Goal: Task Accomplishment & Management: Complete application form

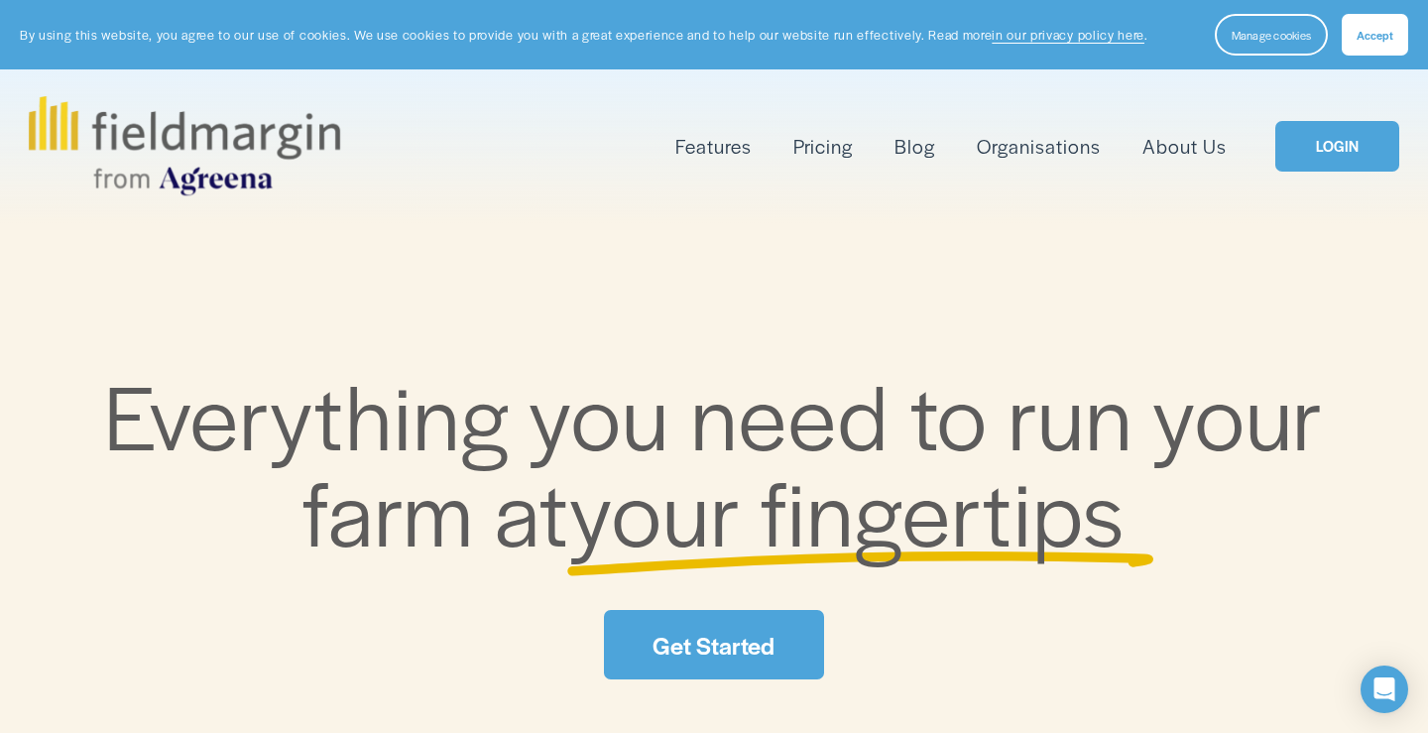
drag, startPoint x: 594, startPoint y: 78, endPoint x: 842, endPoint y: 159, distance: 260.6
click at [842, 159] on link "Pricing" at bounding box center [822, 146] width 59 height 33
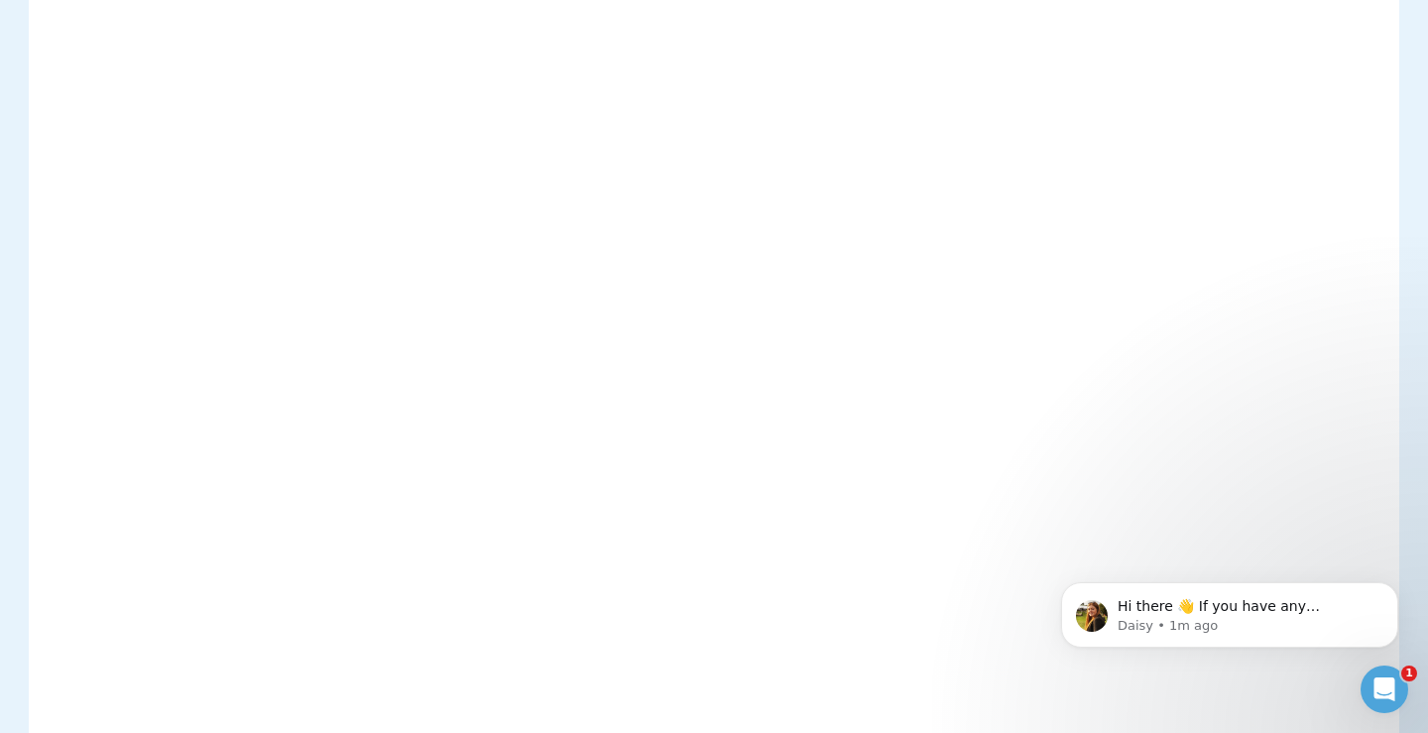
scroll to position [342, 0]
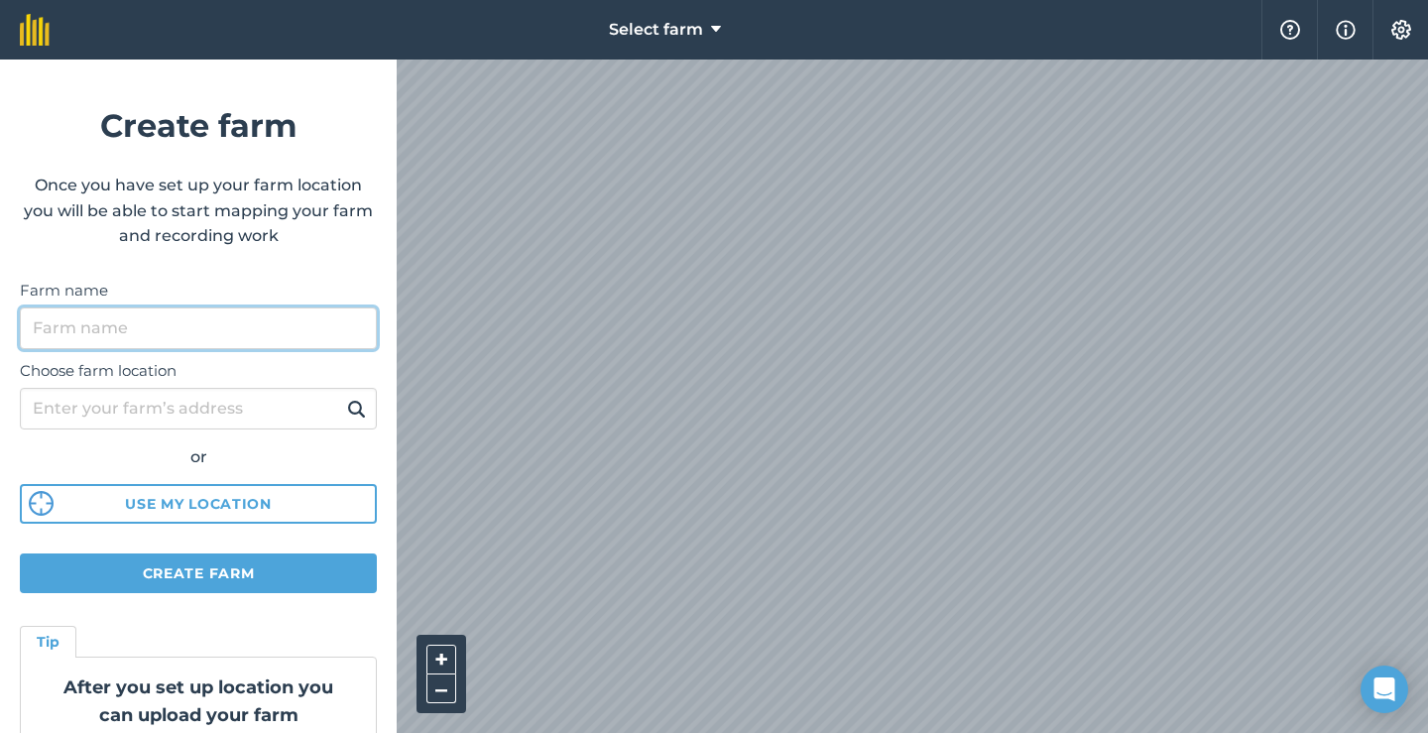
click at [196, 320] on input "Farm name" at bounding box center [198, 328] width 357 height 42
type input "Finca del Alamo"
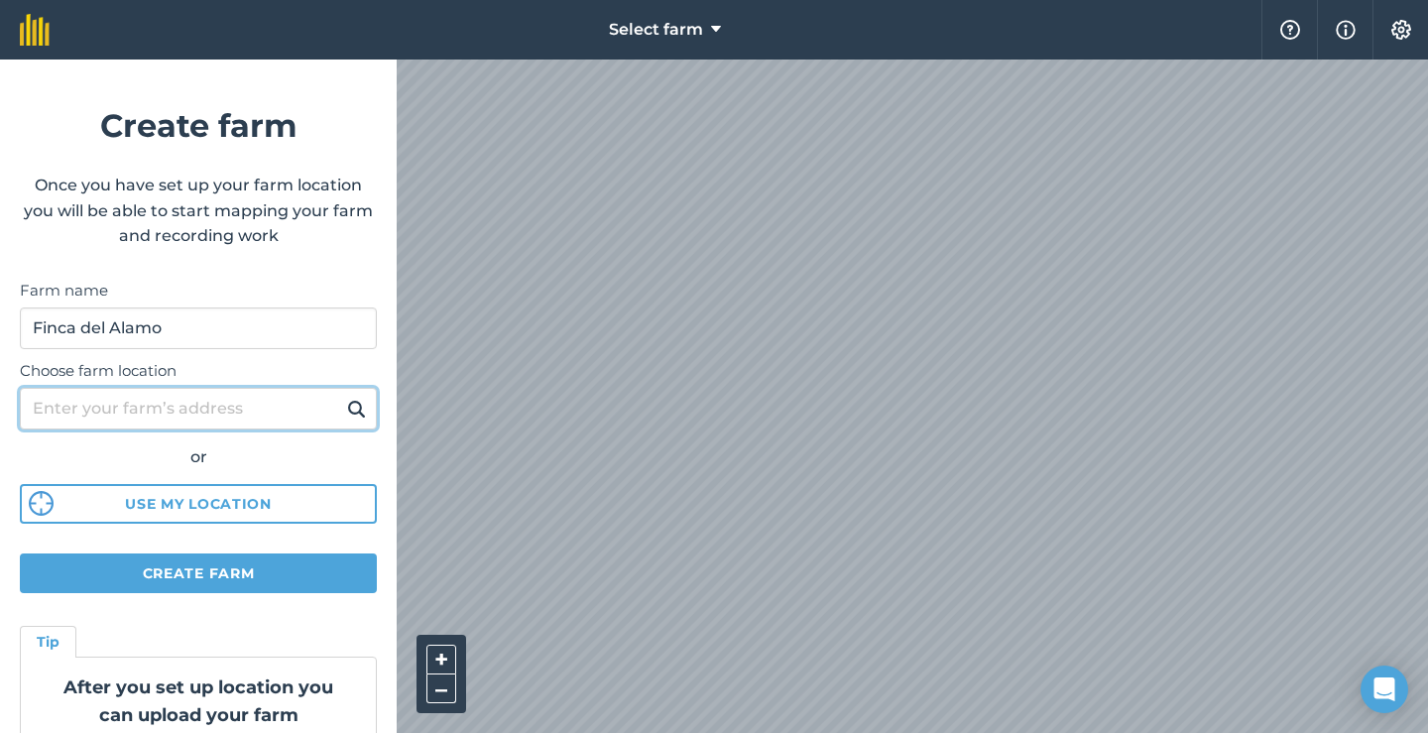
click at [68, 407] on input "Choose farm location" at bounding box center [198, 409] width 357 height 42
type input "Finca del Alamao, Nijar, Almeria, Spain"
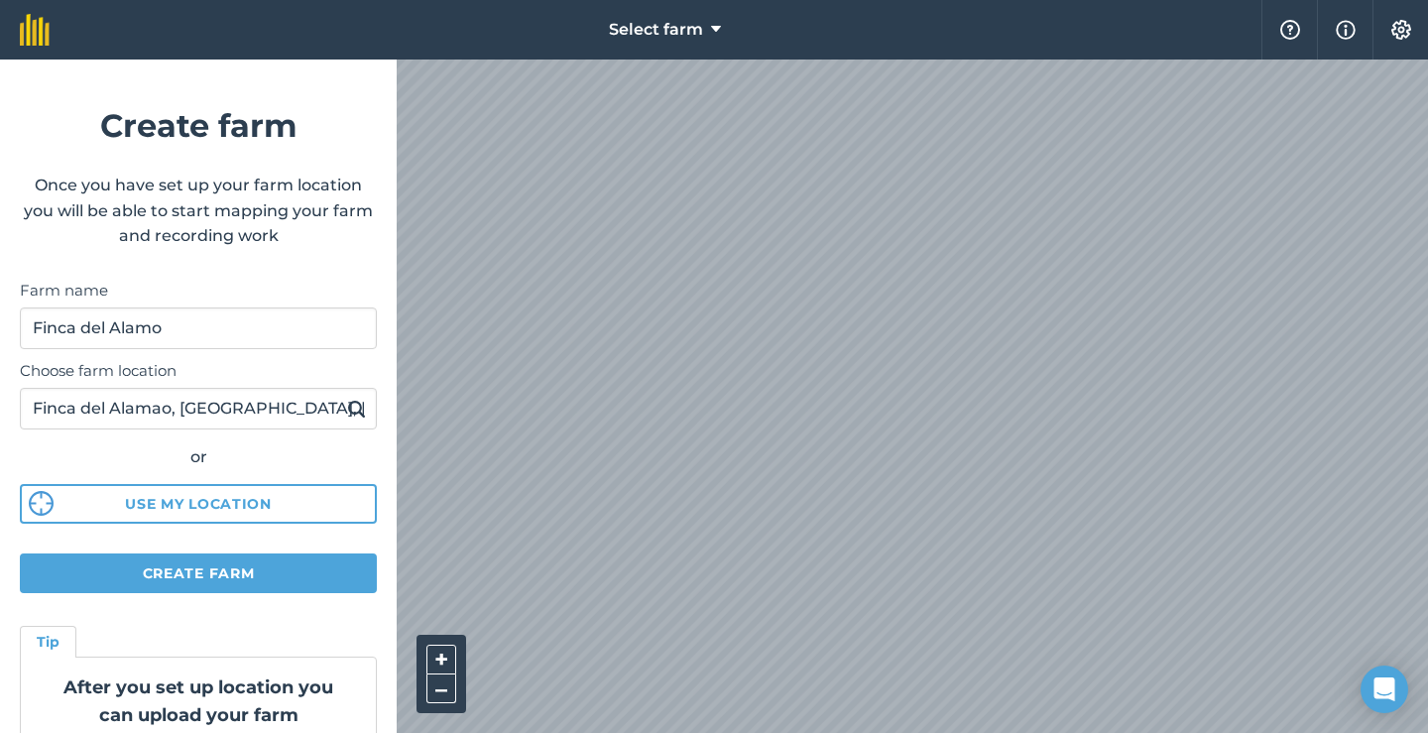
click at [354, 407] on img at bounding box center [356, 409] width 19 height 24
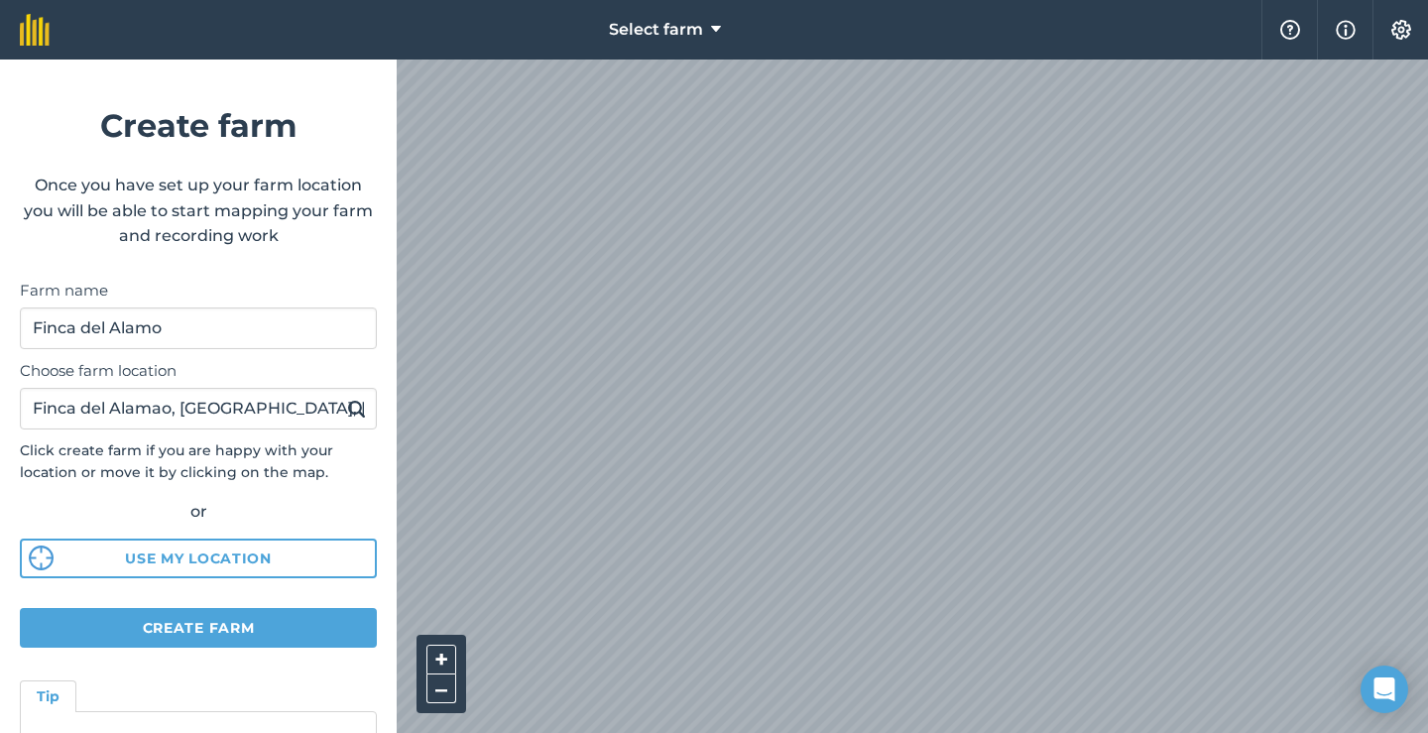
click at [192, 627] on button "Create farm" at bounding box center [198, 628] width 357 height 40
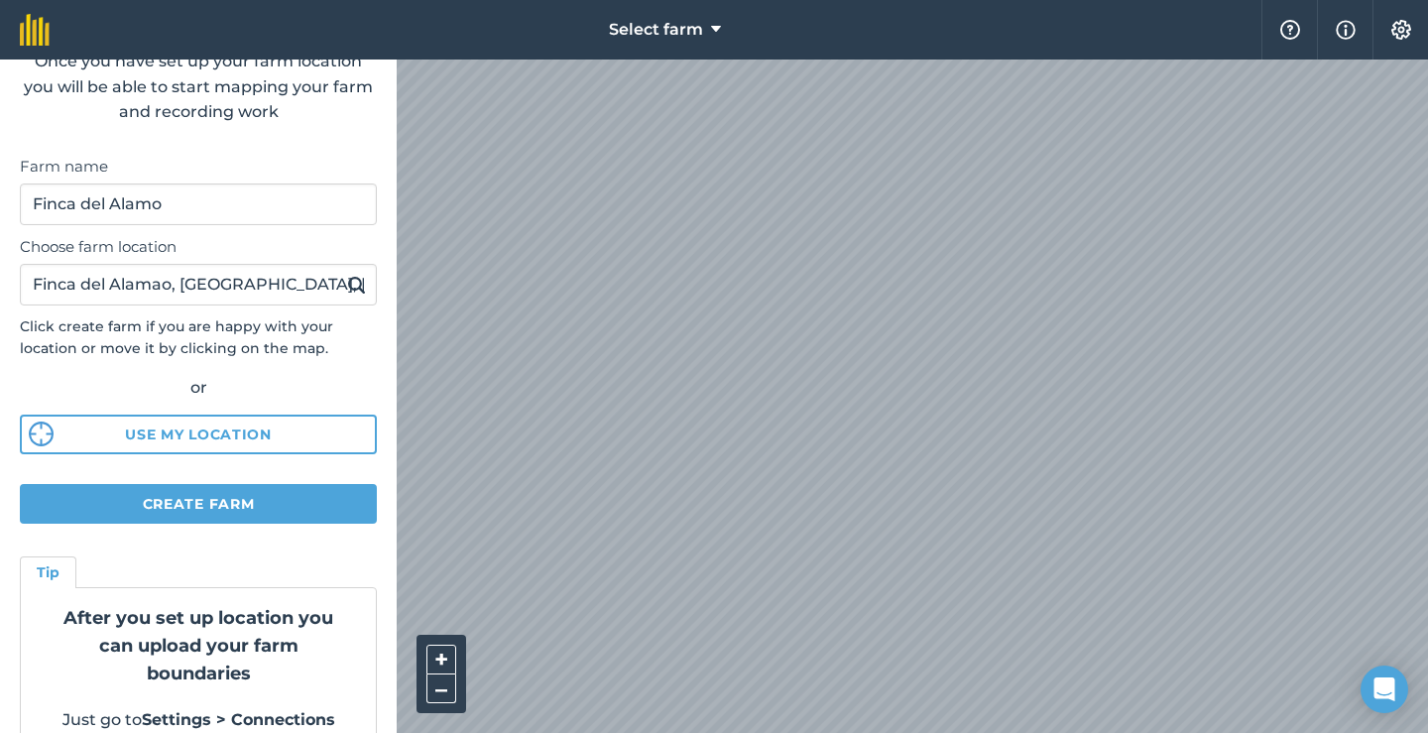
scroll to position [126, 0]
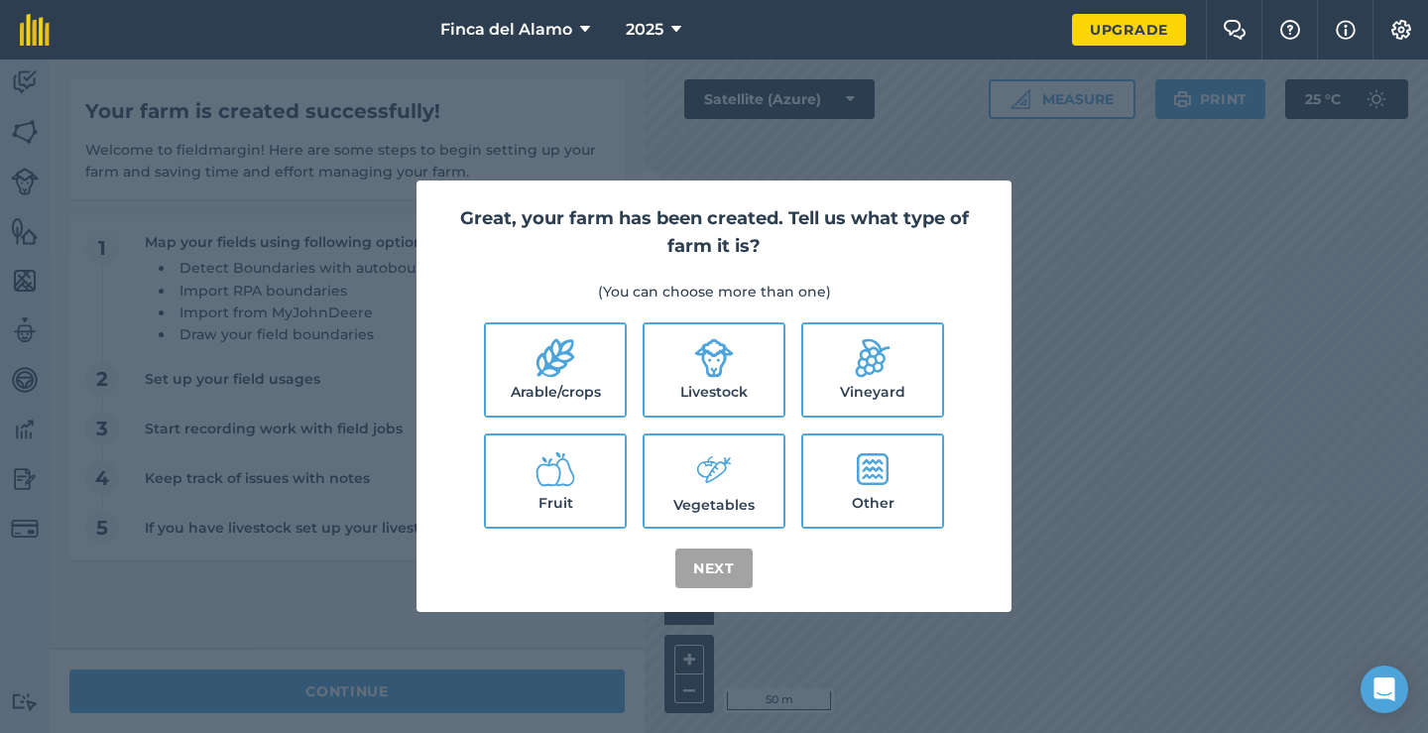
click at [576, 365] on label "Arable/crops" at bounding box center [555, 369] width 139 height 91
checkbox input "true"
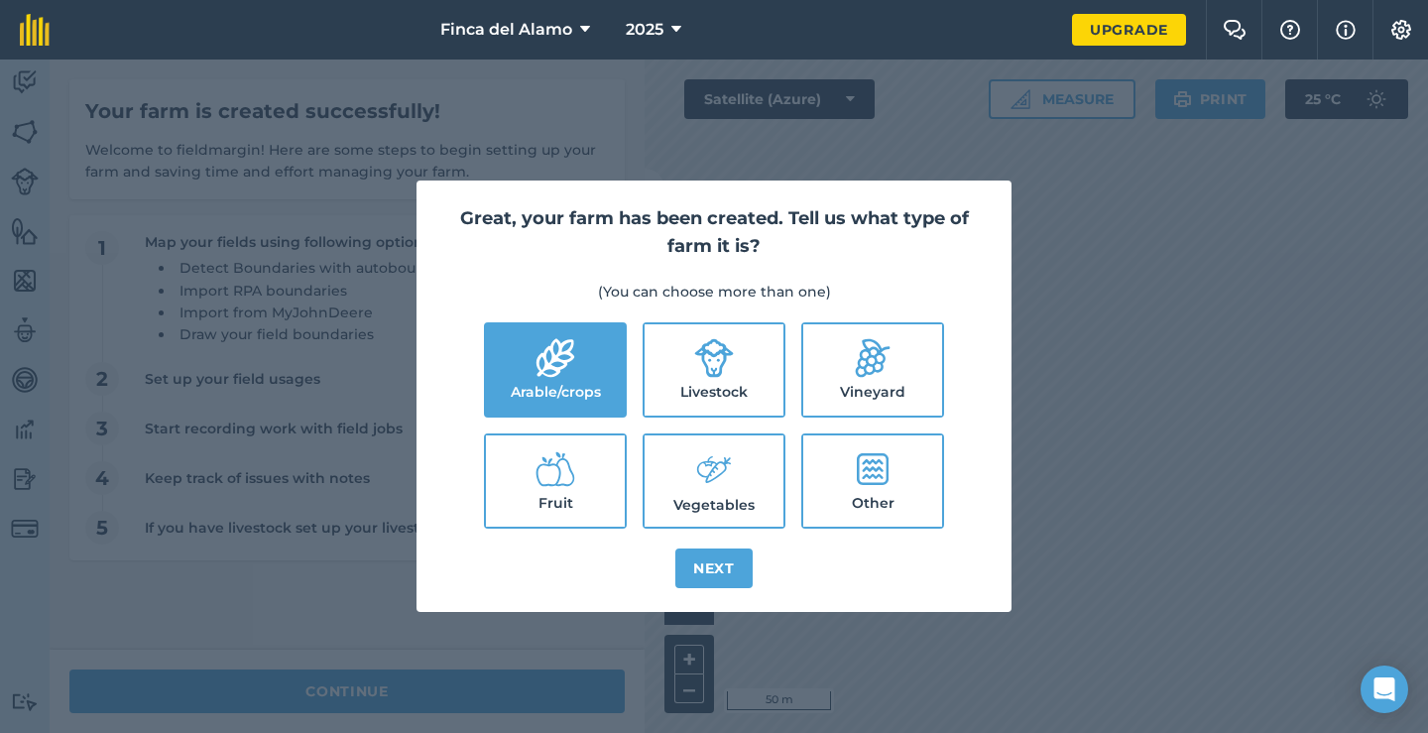
click at [532, 485] on label "Fruit" at bounding box center [555, 480] width 139 height 91
checkbox input "true"
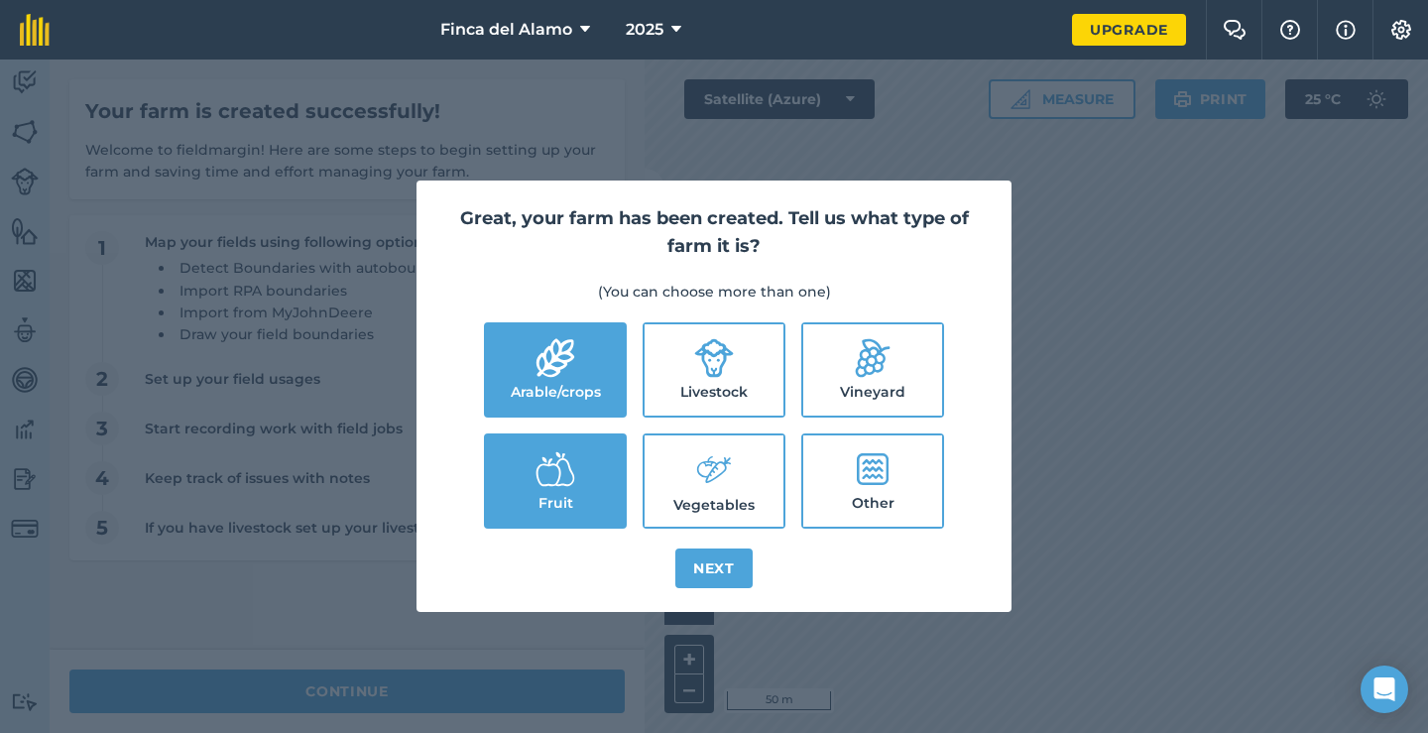
click at [710, 459] on icon at bounding box center [714, 469] width 40 height 43
checkbox input "true"
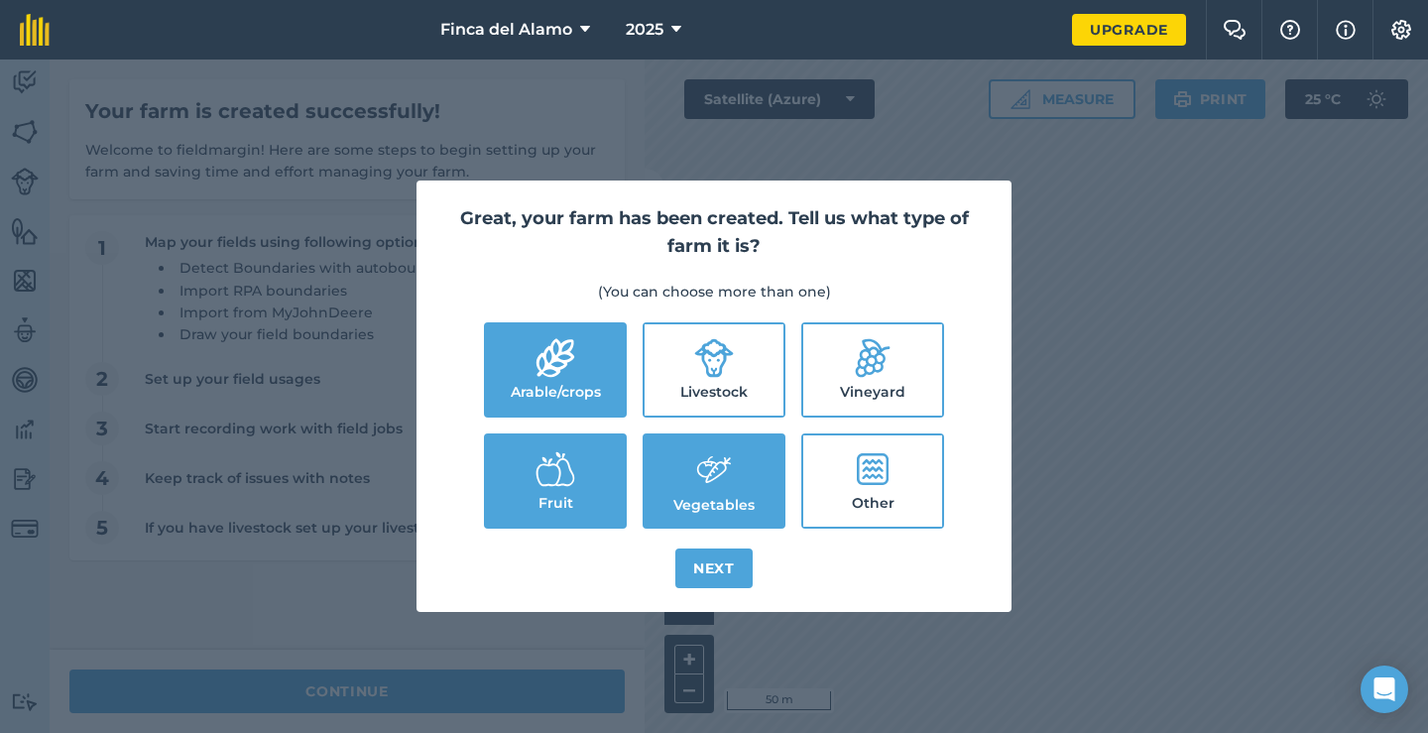
click at [573, 381] on label "Arable/crops" at bounding box center [555, 369] width 139 height 91
checkbox input "false"
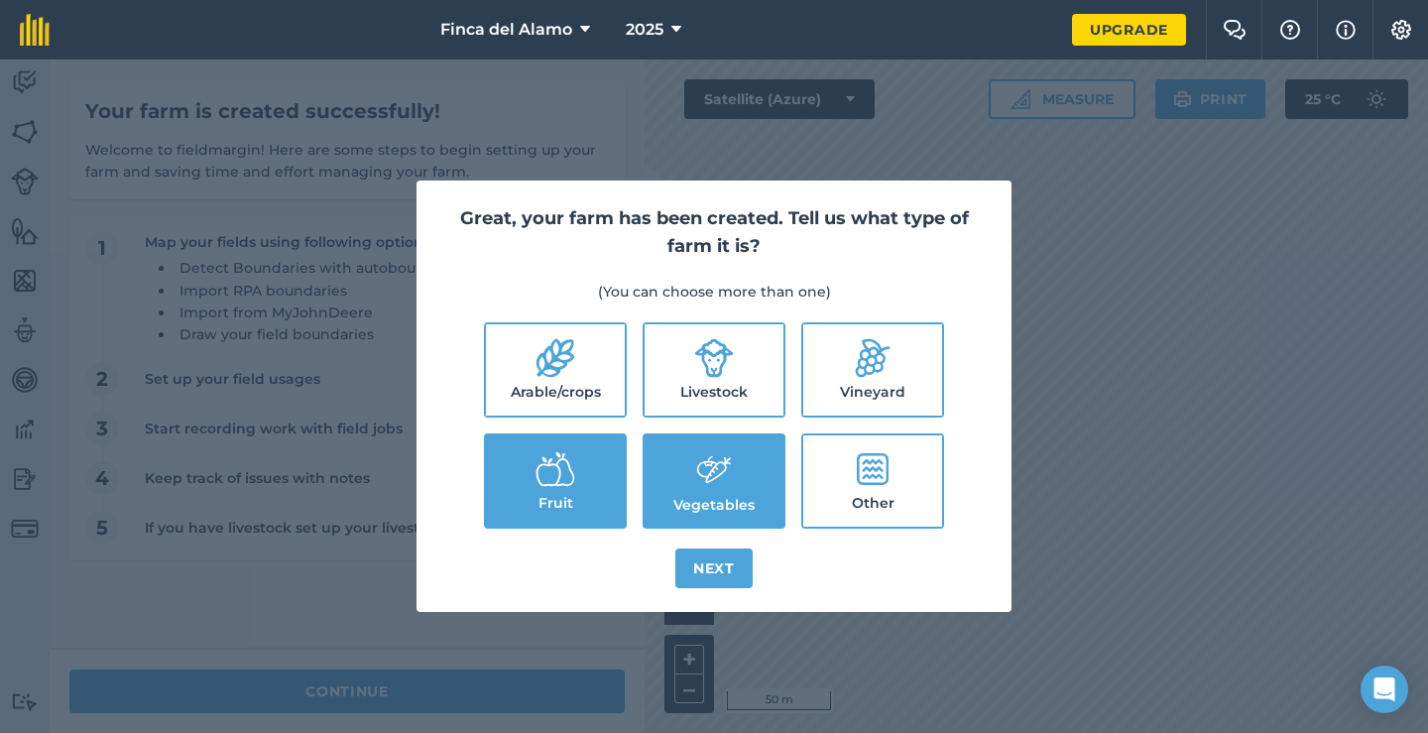
click at [720, 576] on button "Next" at bounding box center [713, 568] width 77 height 40
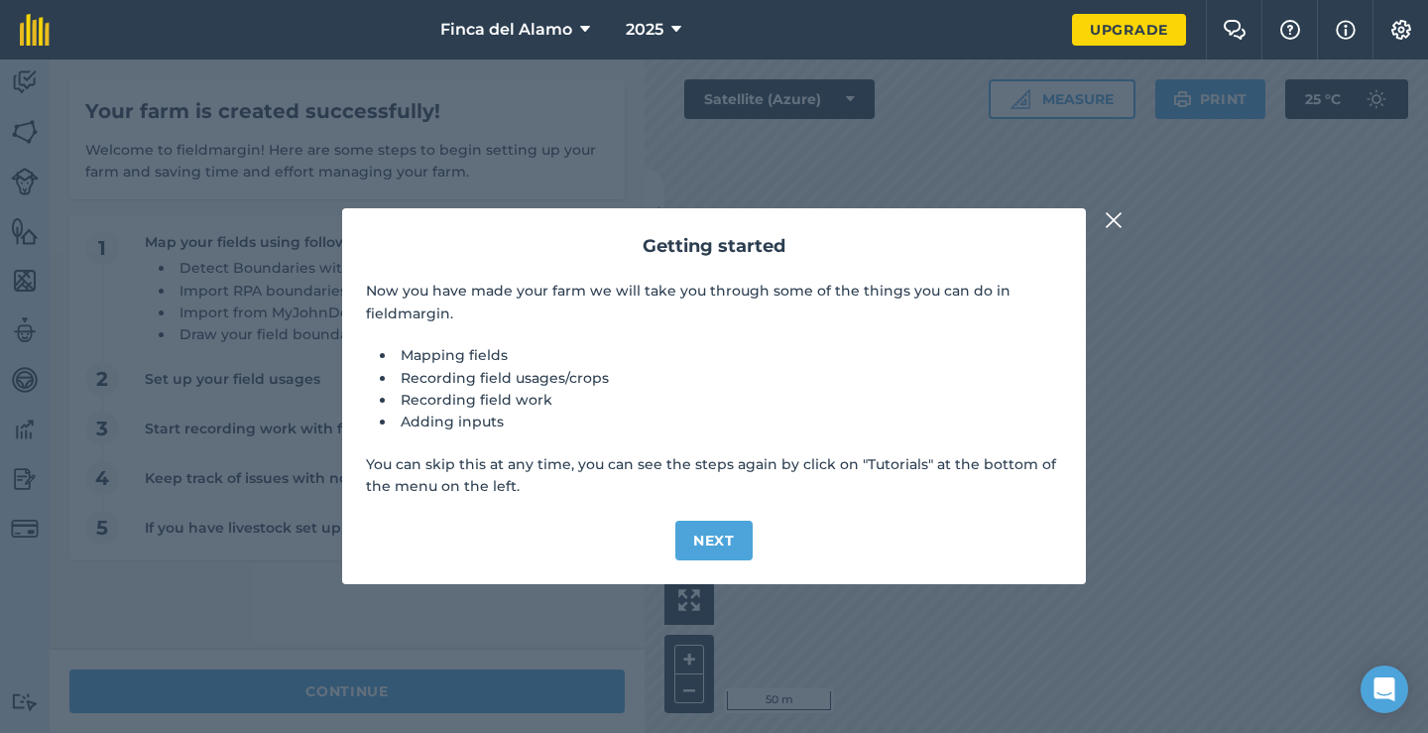
click at [723, 534] on button "Next" at bounding box center [713, 541] width 77 height 40
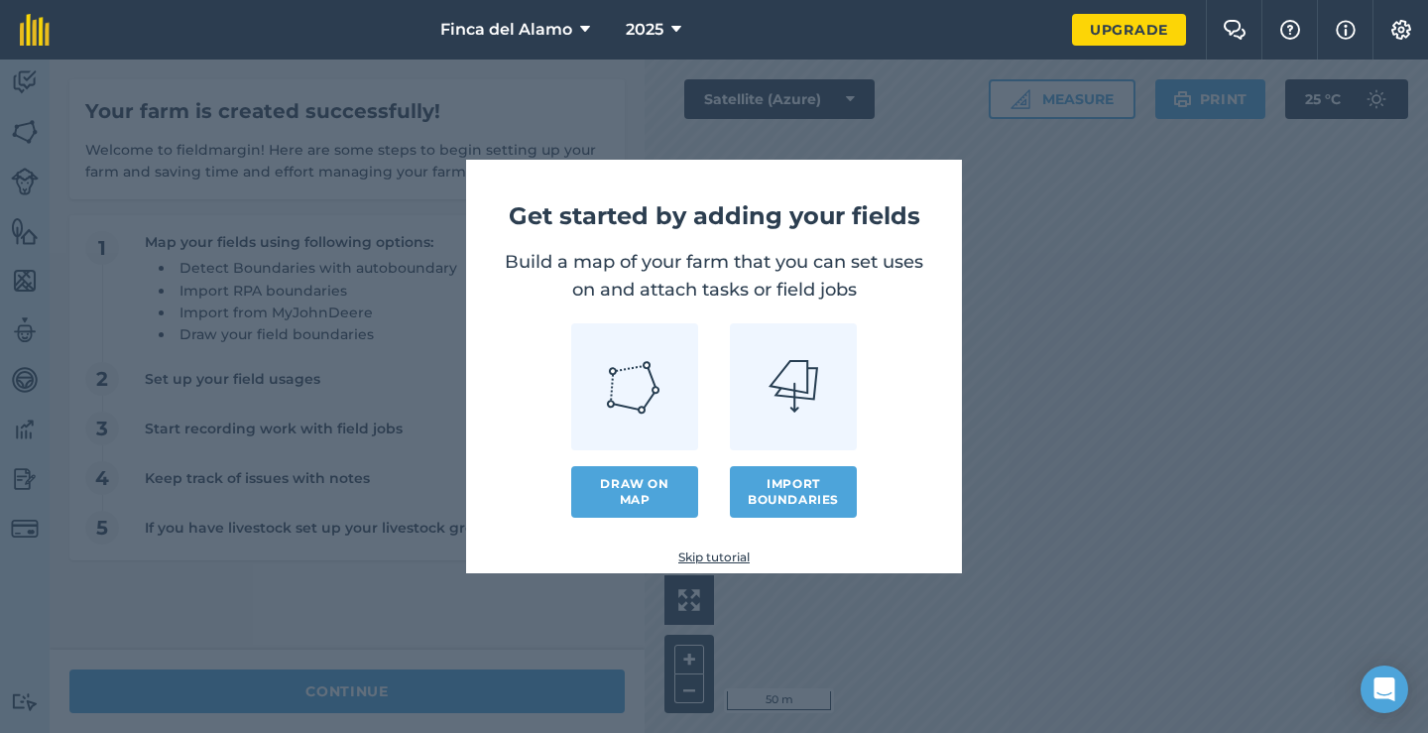
click at [625, 430] on link at bounding box center [634, 386] width 127 height 127
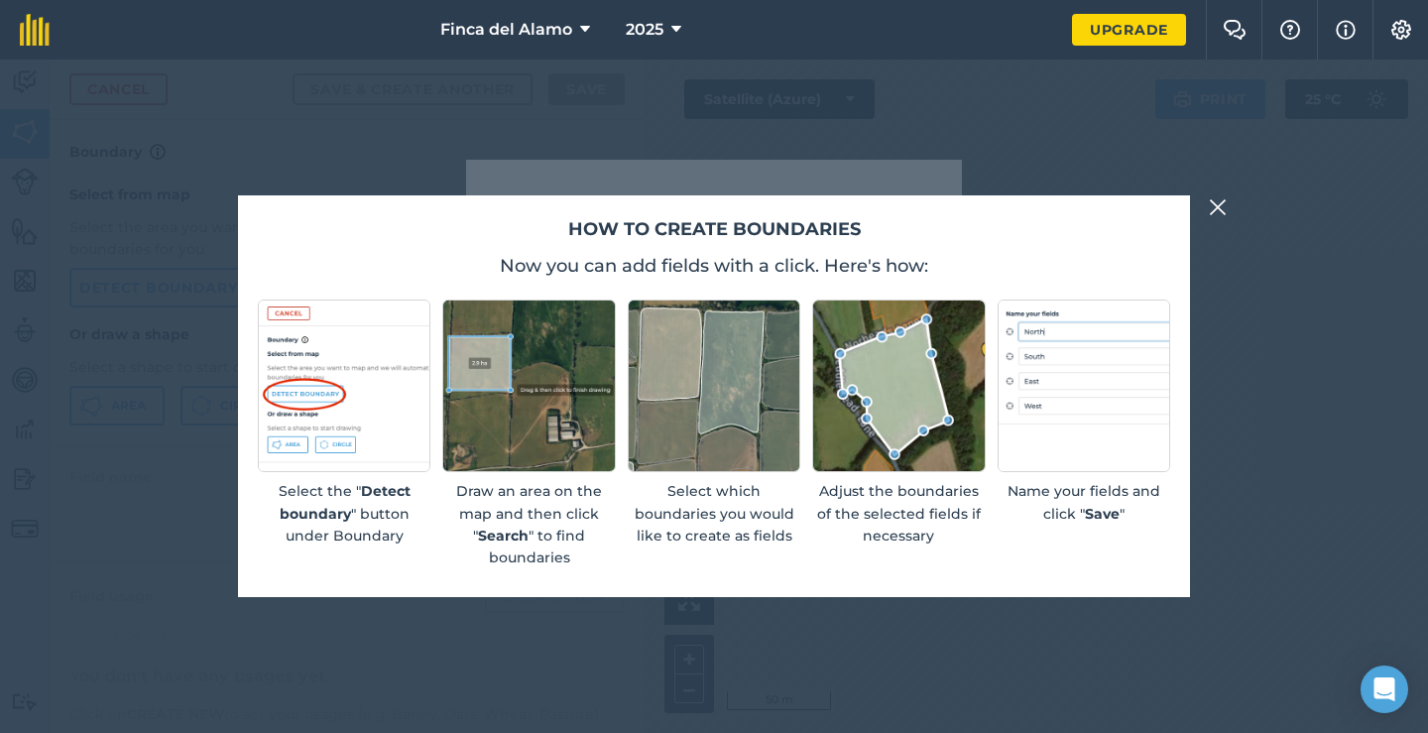
click at [1223, 205] on img at bounding box center [1218, 207] width 18 height 24
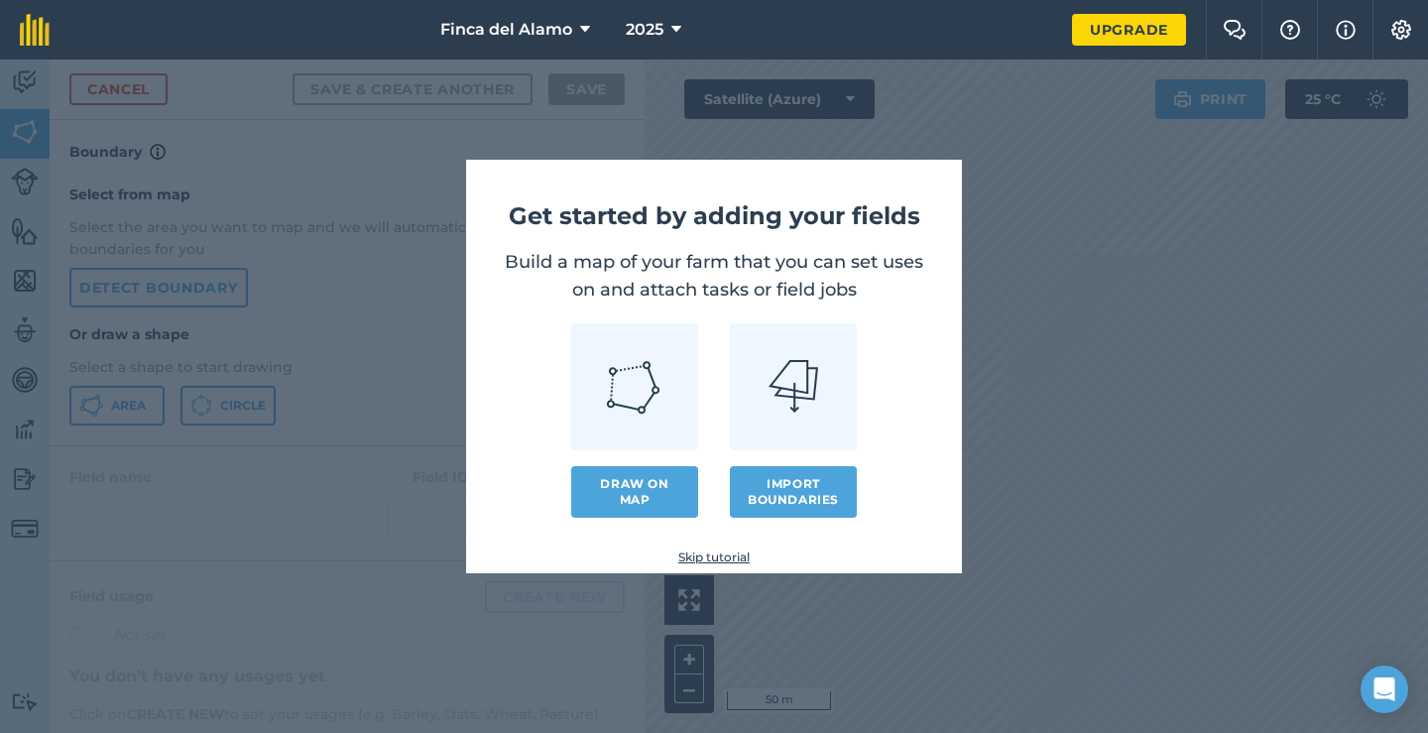
click at [602, 508] on link "Draw on map" at bounding box center [634, 492] width 127 height 52
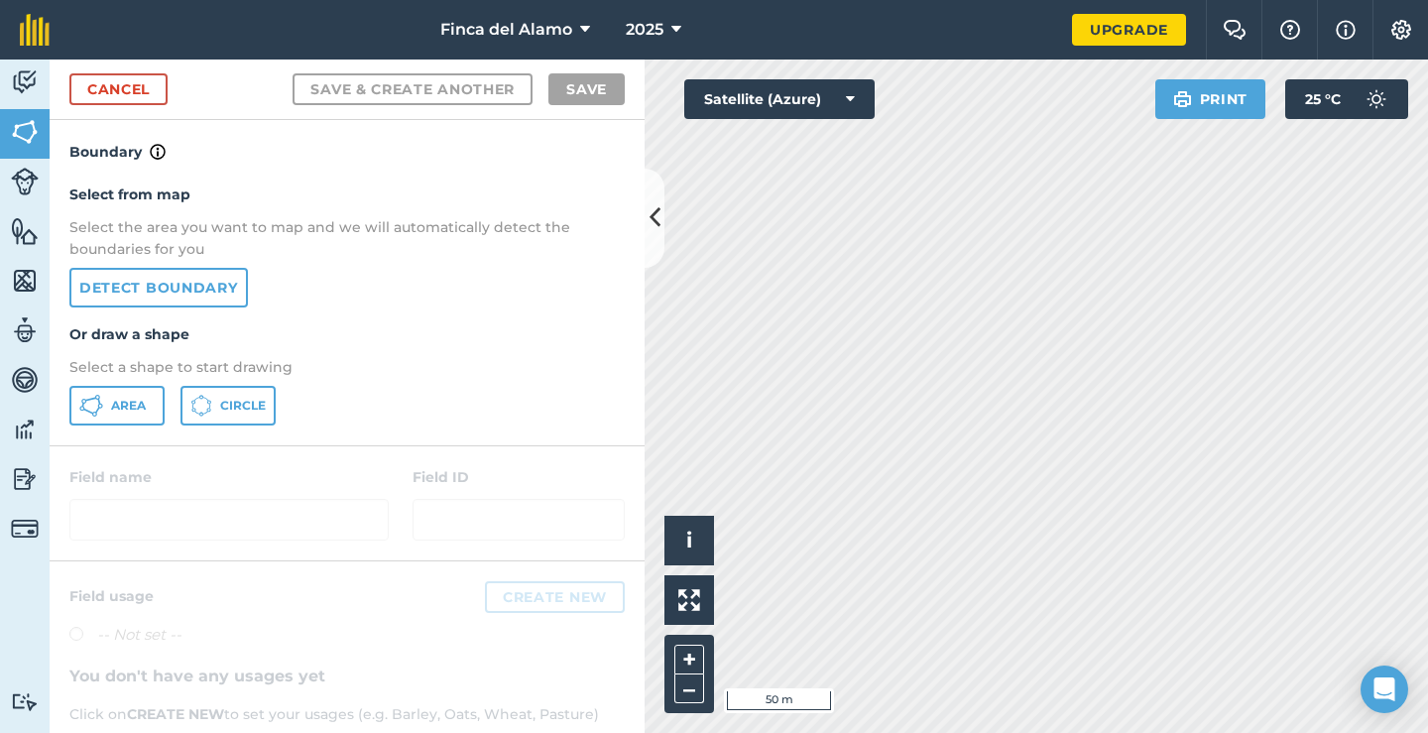
click at [160, 296] on link "Detect boundary" at bounding box center [158, 288] width 178 height 40
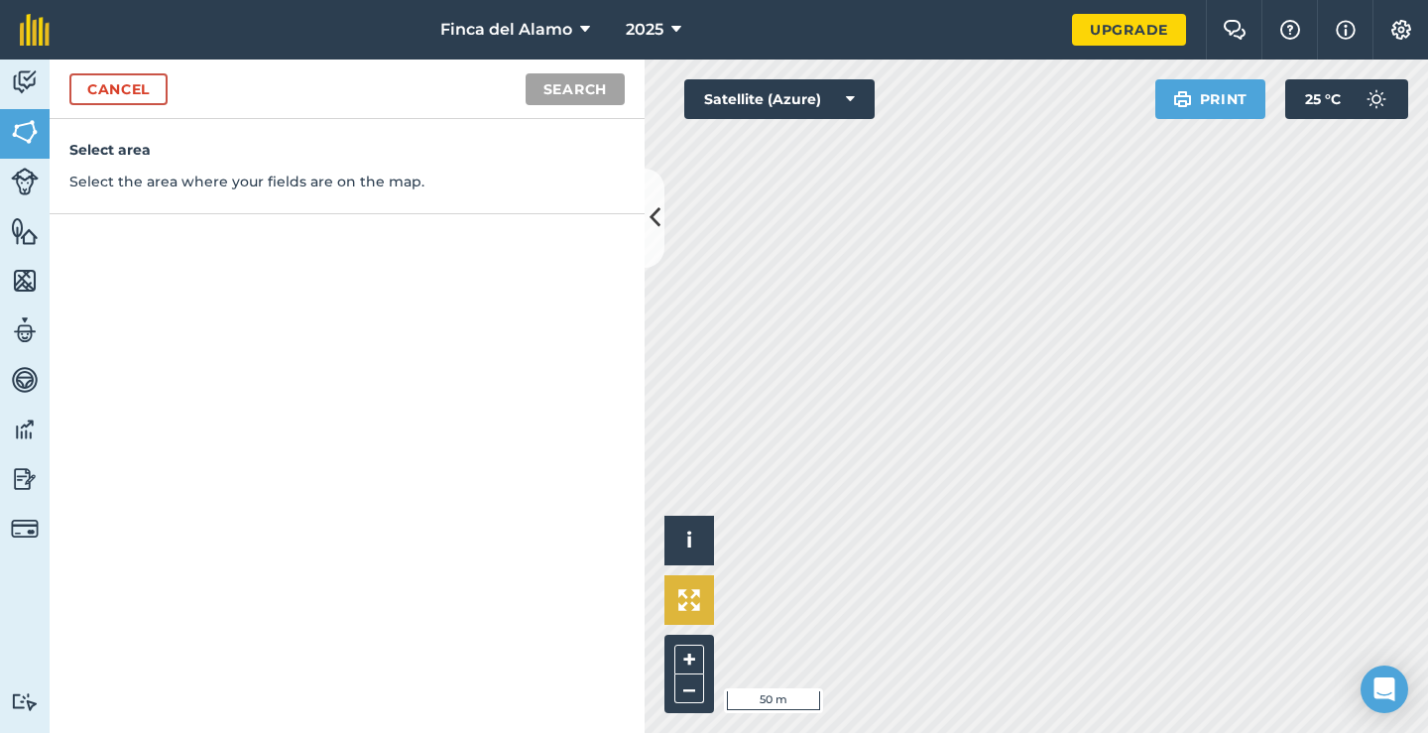
click at [683, 595] on img at bounding box center [689, 600] width 22 height 22
click at [173, 162] on div "Select area Select the area where your fields are on the map." at bounding box center [347, 166] width 595 height 95
click at [555, 96] on button "Search" at bounding box center [574, 89] width 99 height 32
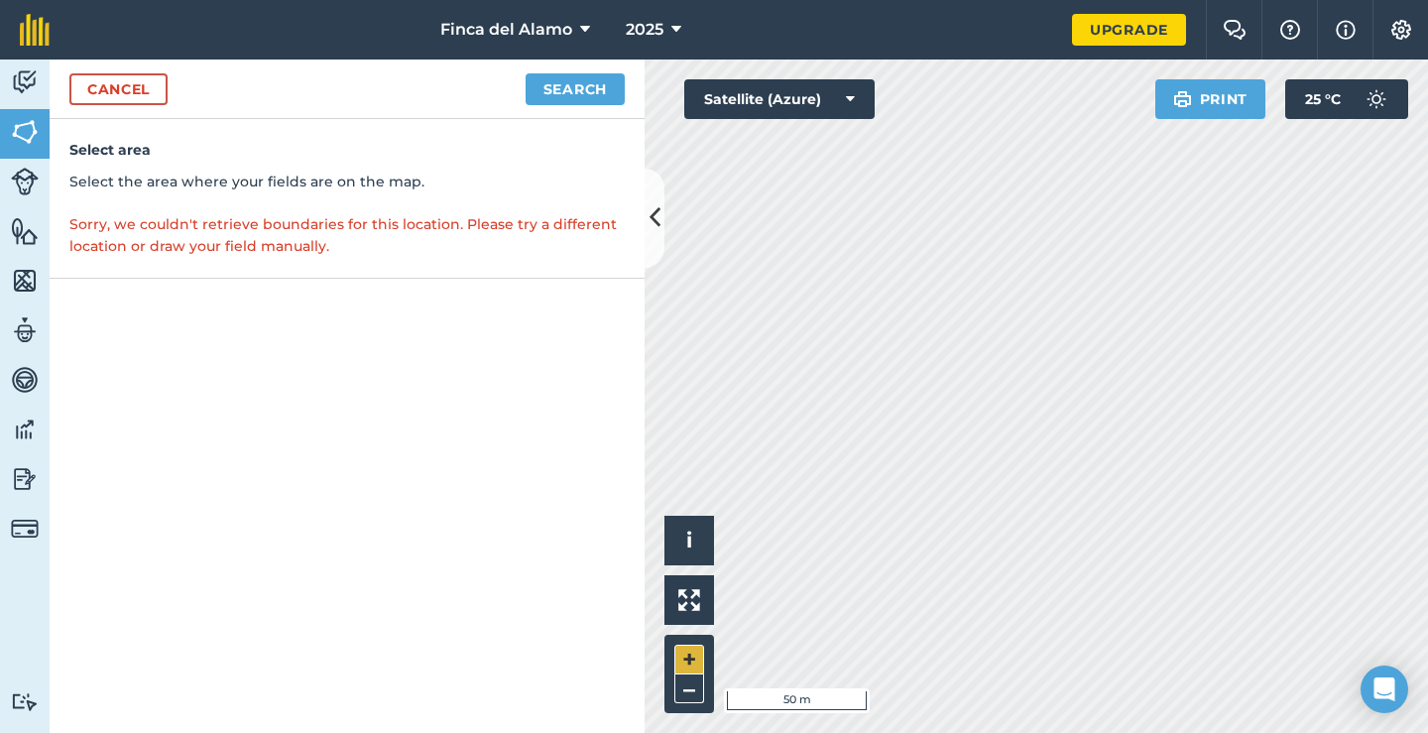
click at [690, 653] on button "+" at bounding box center [689, 659] width 30 height 30
click at [863, 732] on html "Finca del Alamo 2025 Upgrade Farm Chat Help Info Settings Map printing is not a…" at bounding box center [714, 366] width 1428 height 733
click at [689, 691] on button "–" at bounding box center [689, 688] width 30 height 29
click at [127, 95] on link "Cancel" at bounding box center [118, 89] width 98 height 32
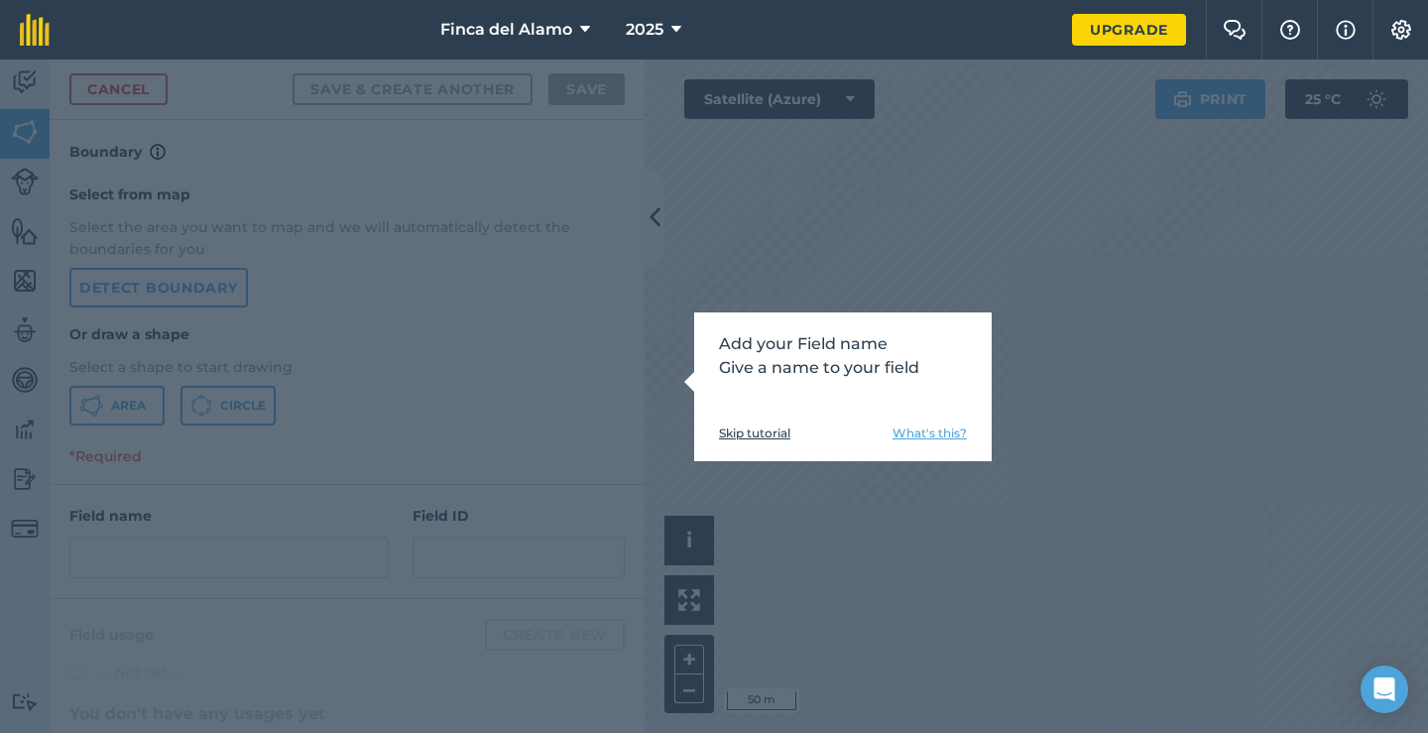
click at [948, 432] on link "What's this?" at bounding box center [929, 433] width 74 height 16
click at [376, 135] on div "Add your Field name Give a name to your field Skip tutorial What's this?" at bounding box center [714, 395] width 1428 height 673
click at [1003, 171] on div "Add your Field name Give a name to your field Skip tutorial What's this?" at bounding box center [714, 395] width 1428 height 673
drag, startPoint x: 916, startPoint y: 604, endPoint x: 991, endPoint y: 554, distance: 90.2
click at [992, 557] on div "Add your Field name Give a name to your field Skip tutorial What's this?" at bounding box center [714, 395] width 1428 height 673
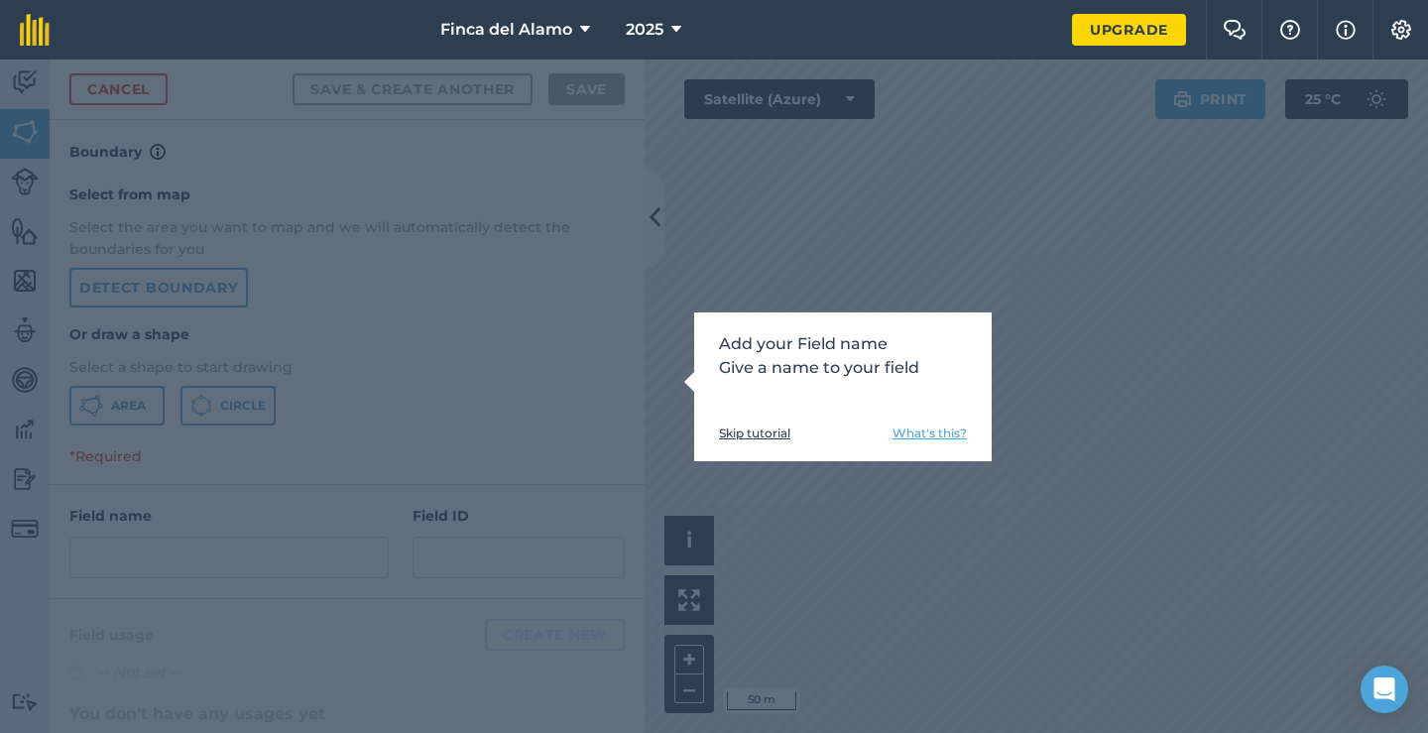
click at [861, 205] on div "Add your Field name Give a name to your field Skip tutorial What's this?" at bounding box center [714, 395] width 1428 height 673
drag, startPoint x: 367, startPoint y: 117, endPoint x: 583, endPoint y: 201, distance: 232.0
click at [583, 201] on div "Add your Field name Give a name to your field Skip tutorial What's this?" at bounding box center [714, 395] width 1428 height 673
click at [799, 220] on div "Add your Field name Give a name to your field Skip tutorial What's this?" at bounding box center [714, 395] width 1428 height 673
click at [1074, 53] on div "Upgrade" at bounding box center [1129, 29] width 114 height 59
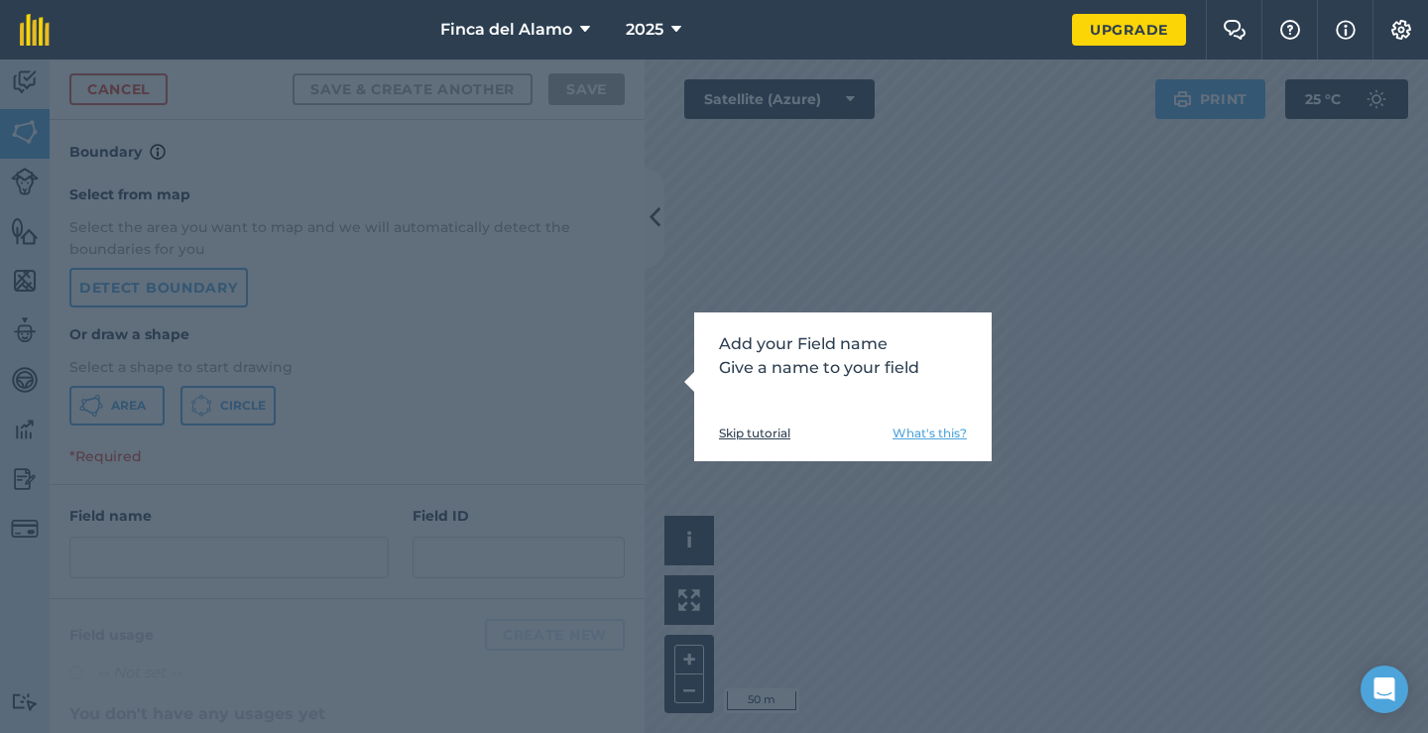
click at [741, 432] on link "Skip tutorial" at bounding box center [754, 433] width 71 height 16
